Goal: Transaction & Acquisition: Purchase product/service

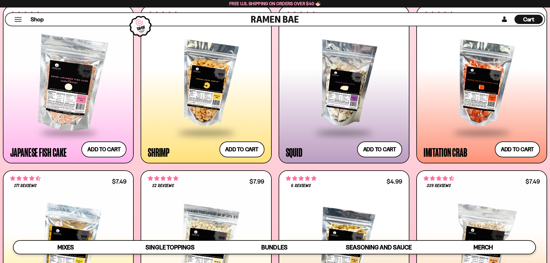
scroll to position [104, 0]
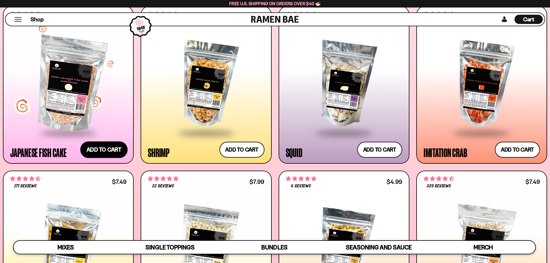
click at [108, 148] on button "Add to cart Add ― Regular price $9.99 Regular price Sale price $9.99 Unit price…" at bounding box center [103, 149] width 47 height 17
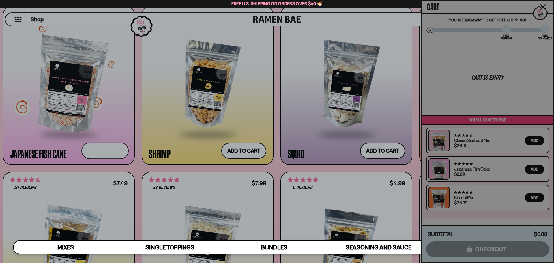
scroll to position [104, 0]
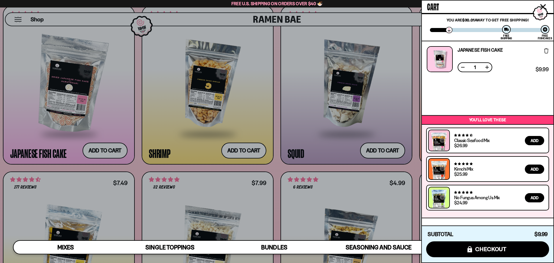
click at [252, 126] on div at bounding box center [277, 131] width 554 height 263
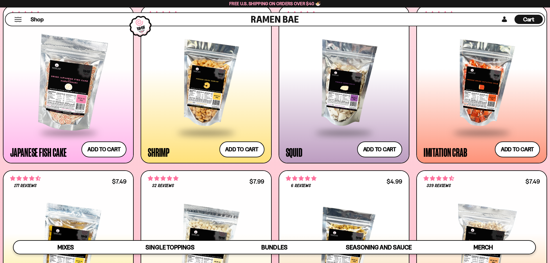
scroll to position [104, 0]
click at [241, 151] on button "Add to cart Add ― Regular price $13.99 Regular price Sale price $13.99 Unit pri…" at bounding box center [241, 149] width 47 height 17
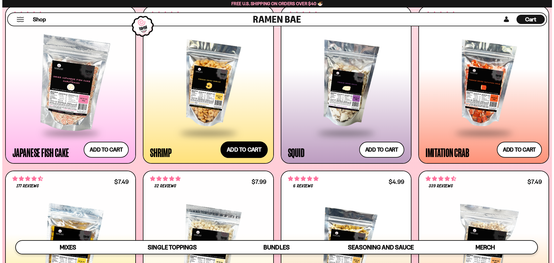
scroll to position [104, 0]
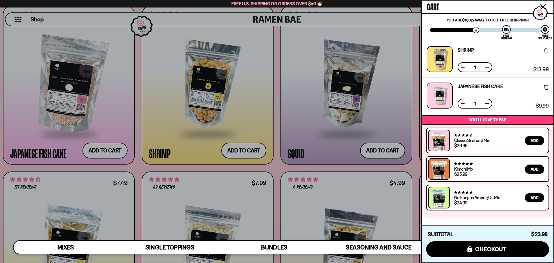
click at [266, 120] on div at bounding box center [277, 131] width 554 height 263
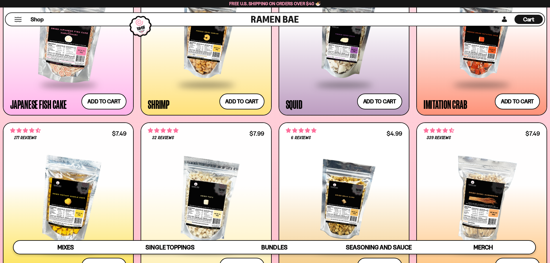
scroll to position [626, 0]
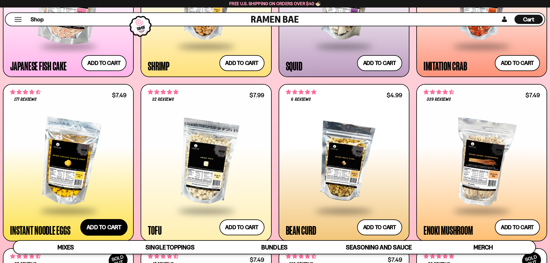
click at [118, 228] on button "Add to cart Add ― Regular price $7.49 Regular price Sale price $7.49 Unit price…" at bounding box center [103, 227] width 47 height 17
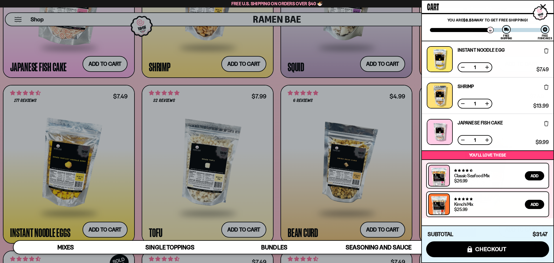
scroll to position [35, 0]
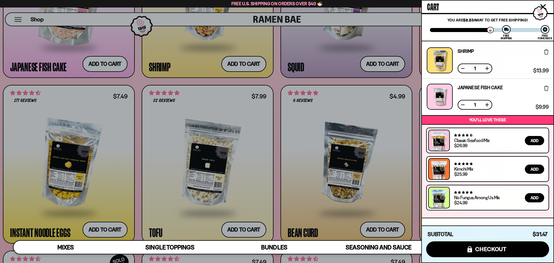
click at [172, 194] on div at bounding box center [277, 131] width 554 height 263
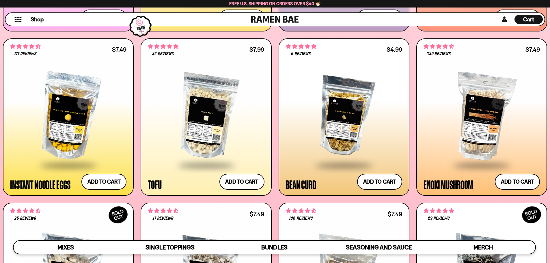
scroll to position [684, 0]
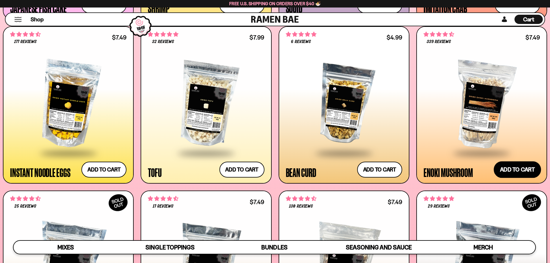
click at [530, 169] on button "Add to cart Add ― Regular price $7.49 Regular price Sale price $7.49 Unit price…" at bounding box center [516, 169] width 47 height 17
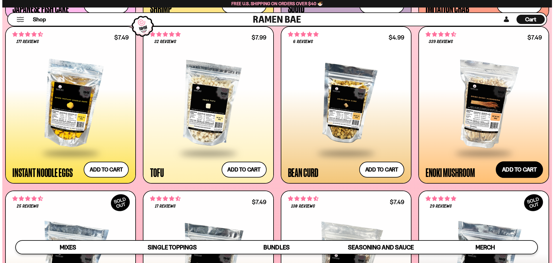
scroll to position [104, 0]
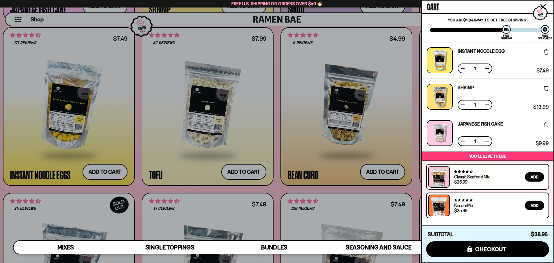
click at [339, 171] on div at bounding box center [277, 131] width 554 height 263
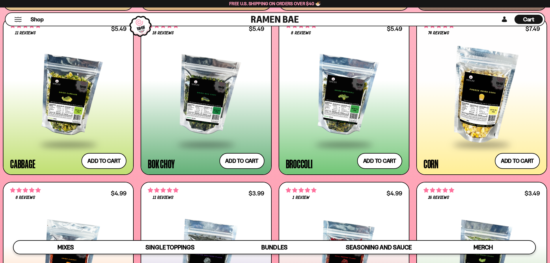
scroll to position [1030, 0]
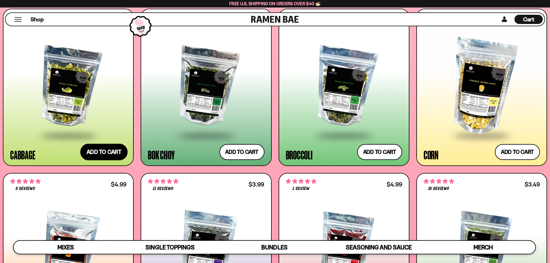
click at [90, 155] on button "Add to cart Add ― Regular price $5.49 Regular price Sale price $5.49 Unit price…" at bounding box center [103, 152] width 47 height 17
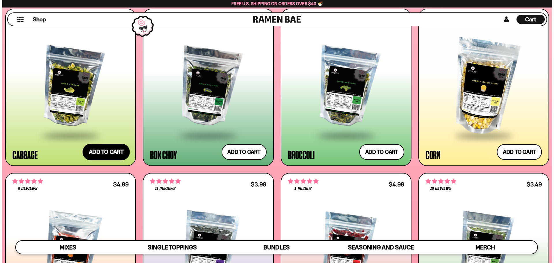
scroll to position [104, 0]
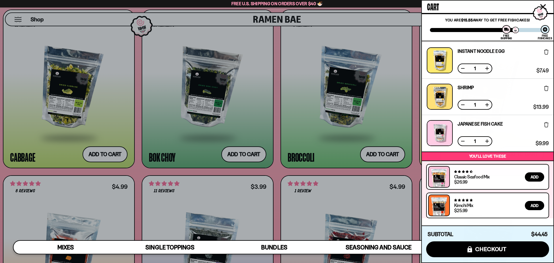
click at [305, 106] on div at bounding box center [277, 131] width 554 height 263
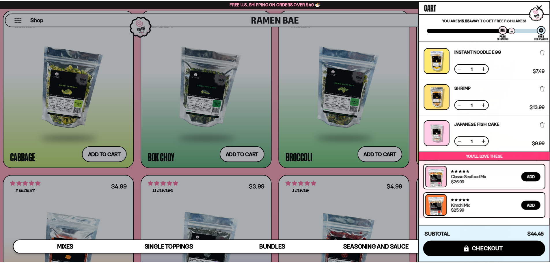
scroll to position [0, 0]
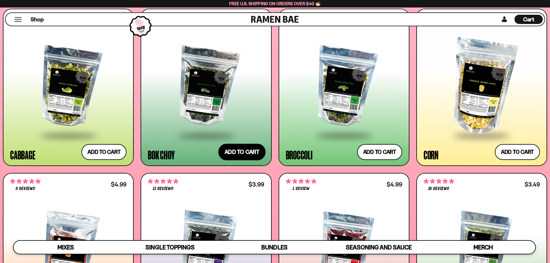
click at [242, 152] on button "Add to cart Add ― Regular price $5.49 Regular price Sale price $5.49 Unit price…" at bounding box center [241, 152] width 47 height 17
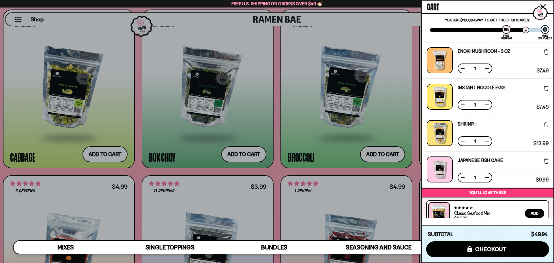
click at [278, 120] on div at bounding box center [277, 131] width 554 height 263
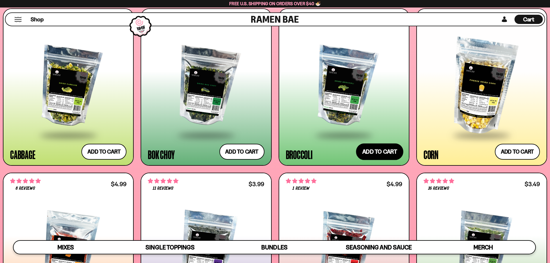
click at [388, 149] on button "Add to cart Add ― Regular price $5.49 Regular price Sale price $5.49 Unit price…" at bounding box center [379, 151] width 47 height 17
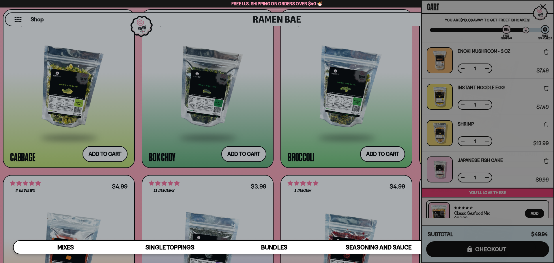
click at [299, 113] on div at bounding box center [277, 131] width 554 height 263
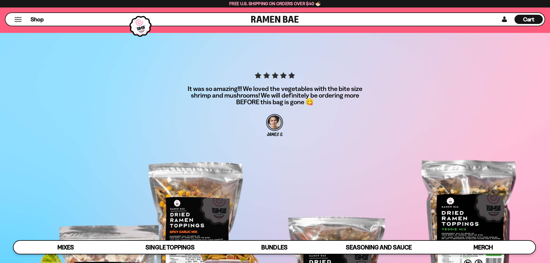
click at [525, 16] on span "Cart" at bounding box center [528, 19] width 11 height 7
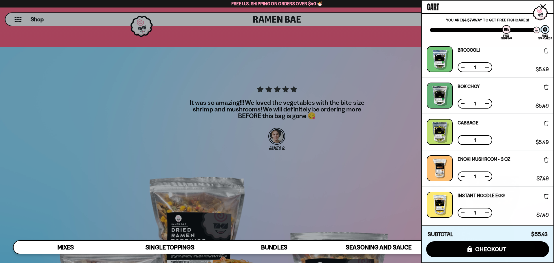
click at [267, 54] on div at bounding box center [277, 131] width 554 height 263
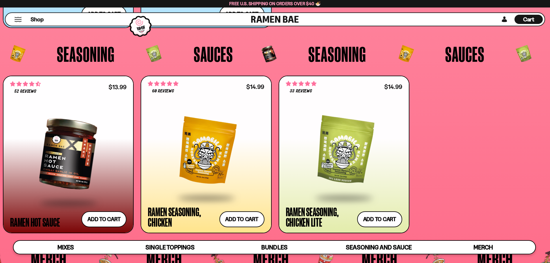
scroll to position [1650, 0]
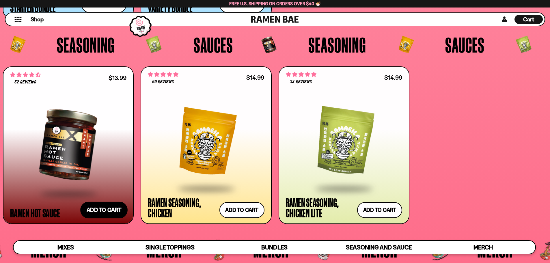
click at [109, 212] on button "Add to cart Add ― Regular price $13.99 Regular price Sale price $13.99 Unit pri…" at bounding box center [103, 209] width 47 height 17
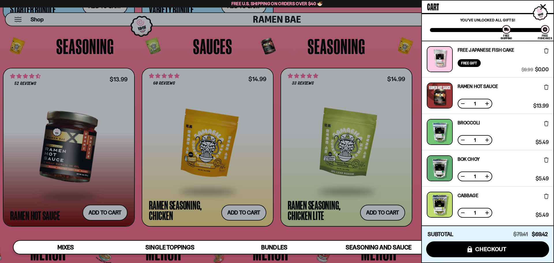
scroll to position [253, 0]
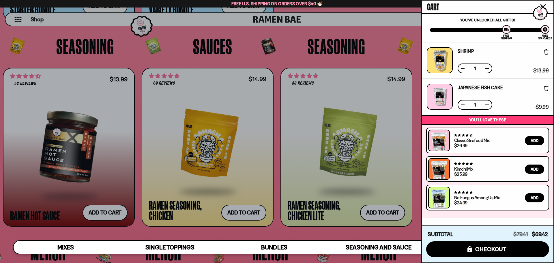
click at [545, 88] on icon at bounding box center [546, 88] width 4 height 5
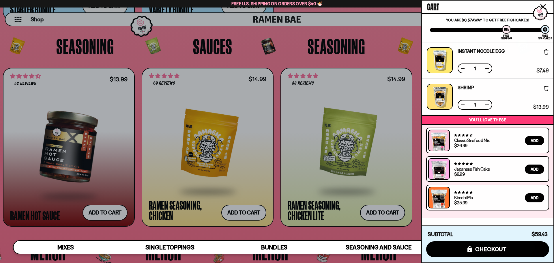
scroll to position [0, 0]
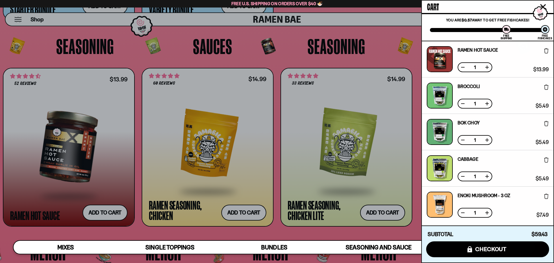
click at [414, 57] on div at bounding box center [277, 131] width 554 height 263
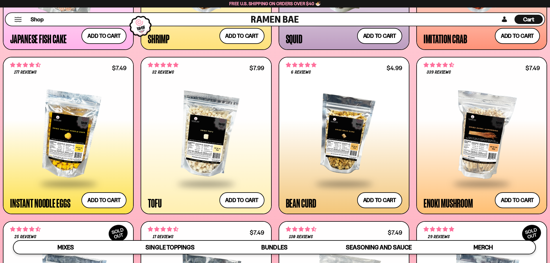
scroll to position [756, 0]
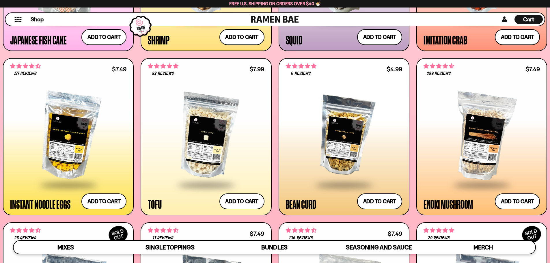
click at [354, 137] on div at bounding box center [344, 136] width 116 height 96
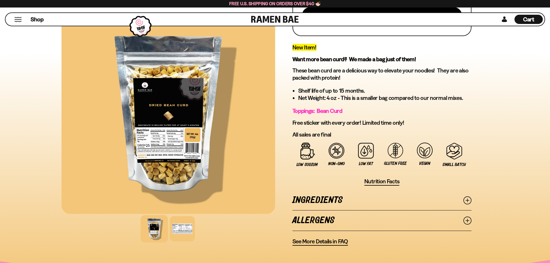
scroll to position [202, 0]
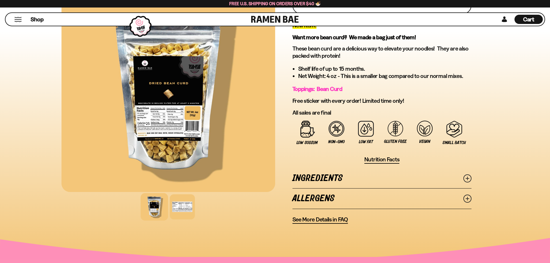
click at [469, 177] on icon at bounding box center [467, 178] width 8 height 8
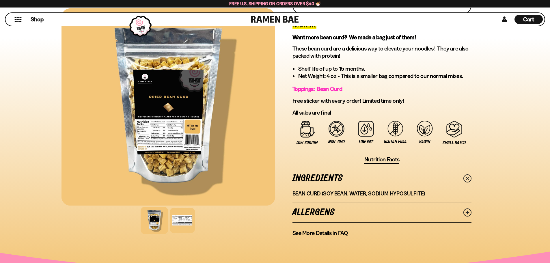
click at [175, 85] on div at bounding box center [167, 106] width 213 height 197
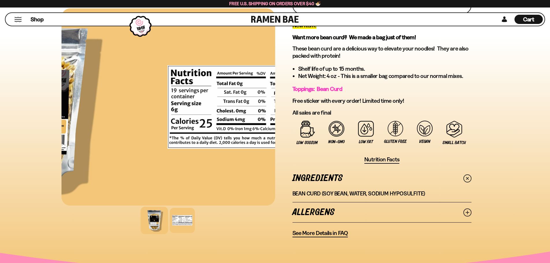
click at [111, 91] on div at bounding box center [33, 106] width 213 height 197
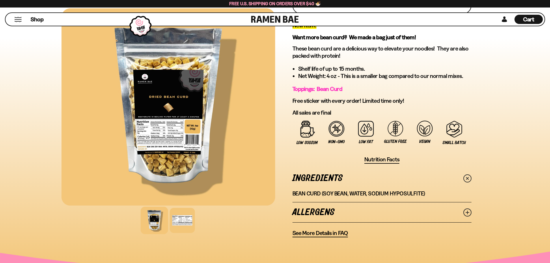
click at [127, 88] on div at bounding box center [167, 106] width 213 height 197
